Goal: Find specific page/section: Find specific page/section

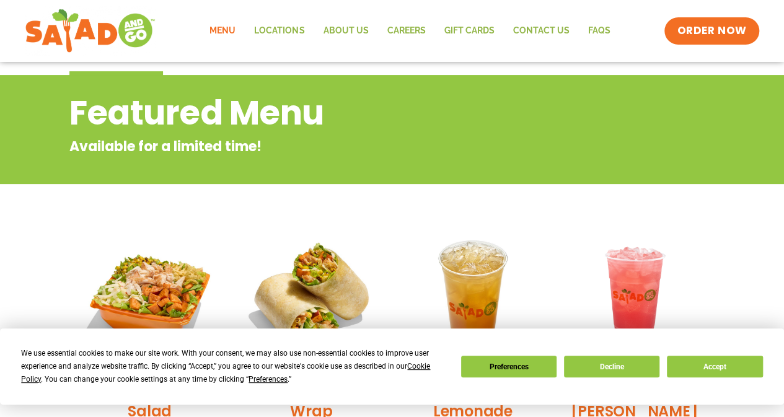
scroll to position [248, 0]
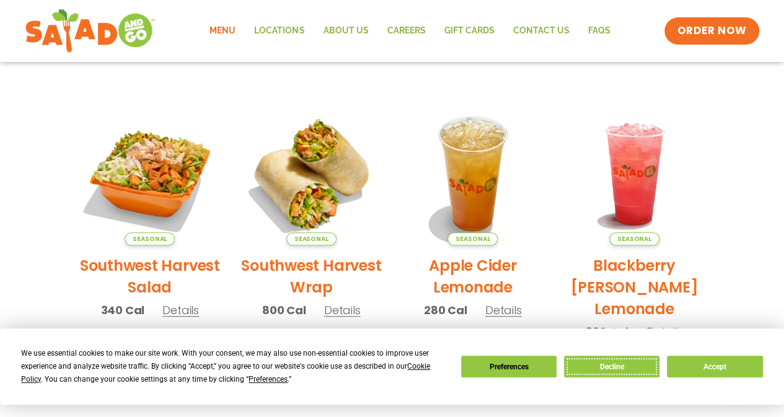
click at [578, 366] on button "Decline" at bounding box center [611, 367] width 95 height 22
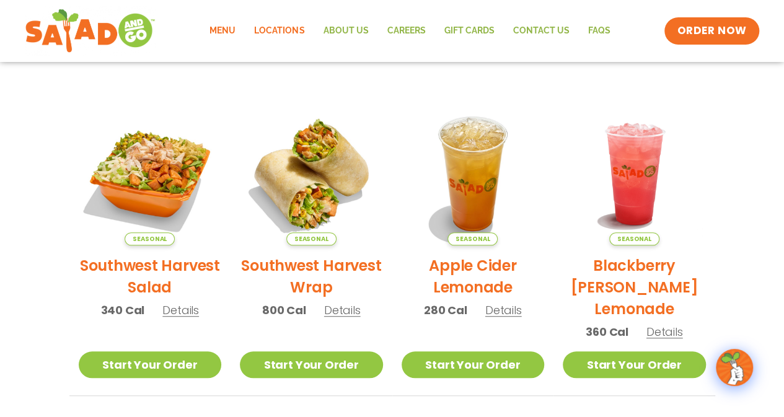
click at [288, 30] on link "Locations" at bounding box center [279, 31] width 69 height 29
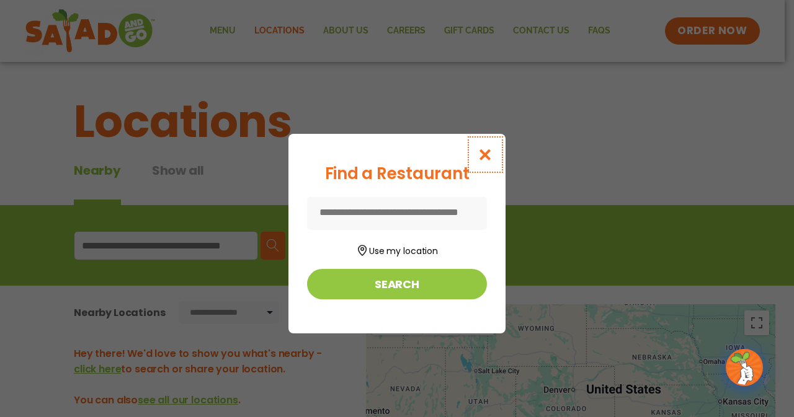
click at [492, 149] on icon "Close modal" at bounding box center [484, 154] width 15 height 13
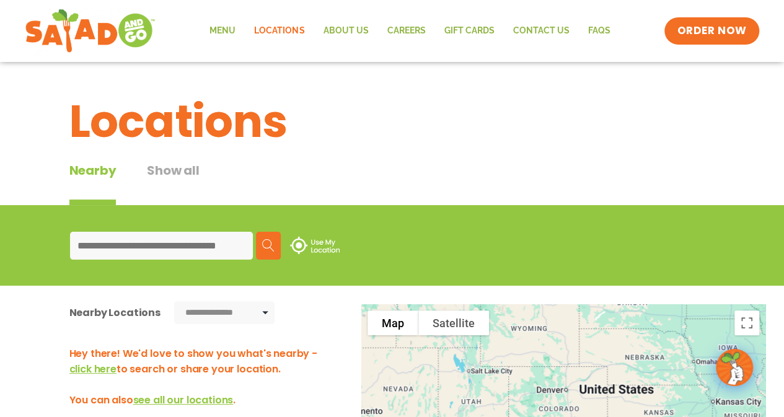
click at [226, 242] on input at bounding box center [161, 246] width 183 height 28
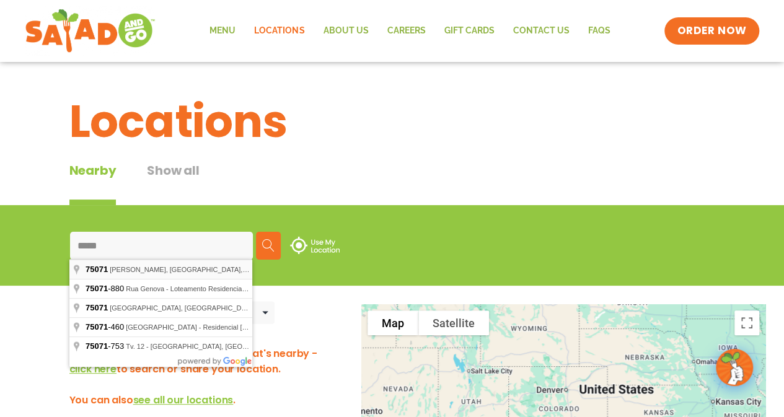
type input "**********"
